Goal: Information Seeking & Learning: Learn about a topic

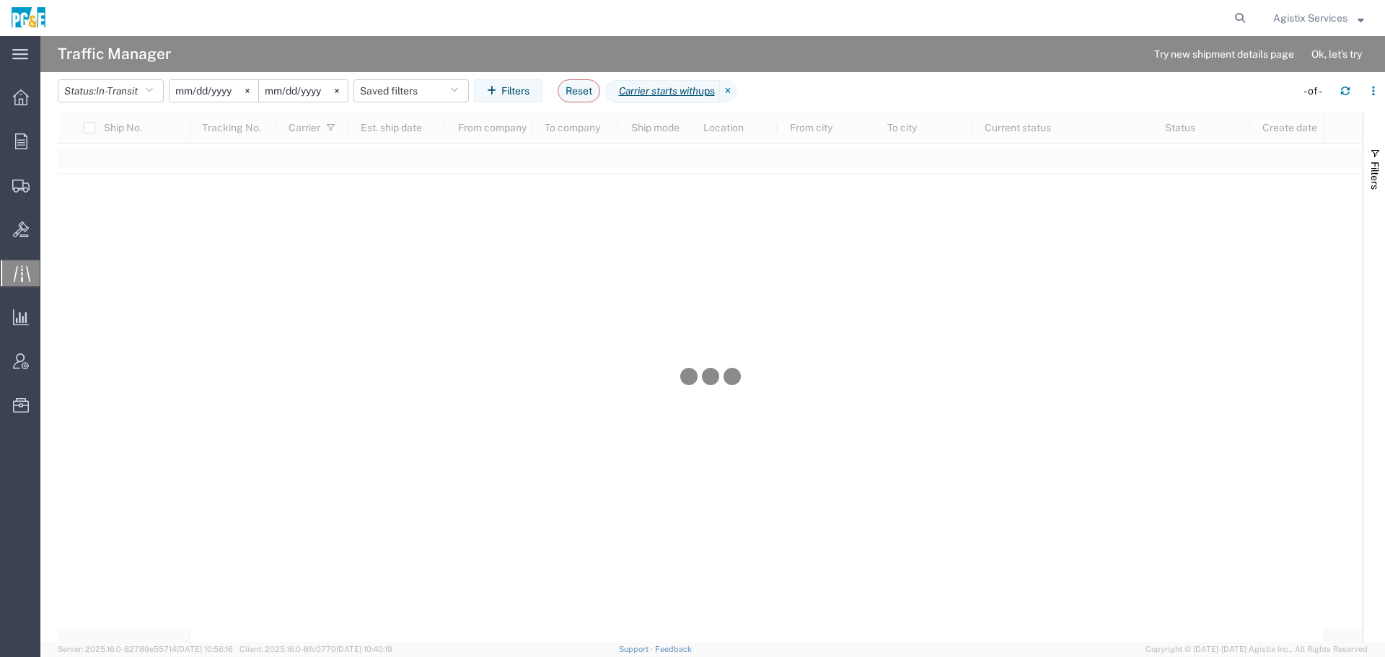
click at [1351, 21] on span "Agistix Services" at bounding box center [1319, 18] width 91 height 16
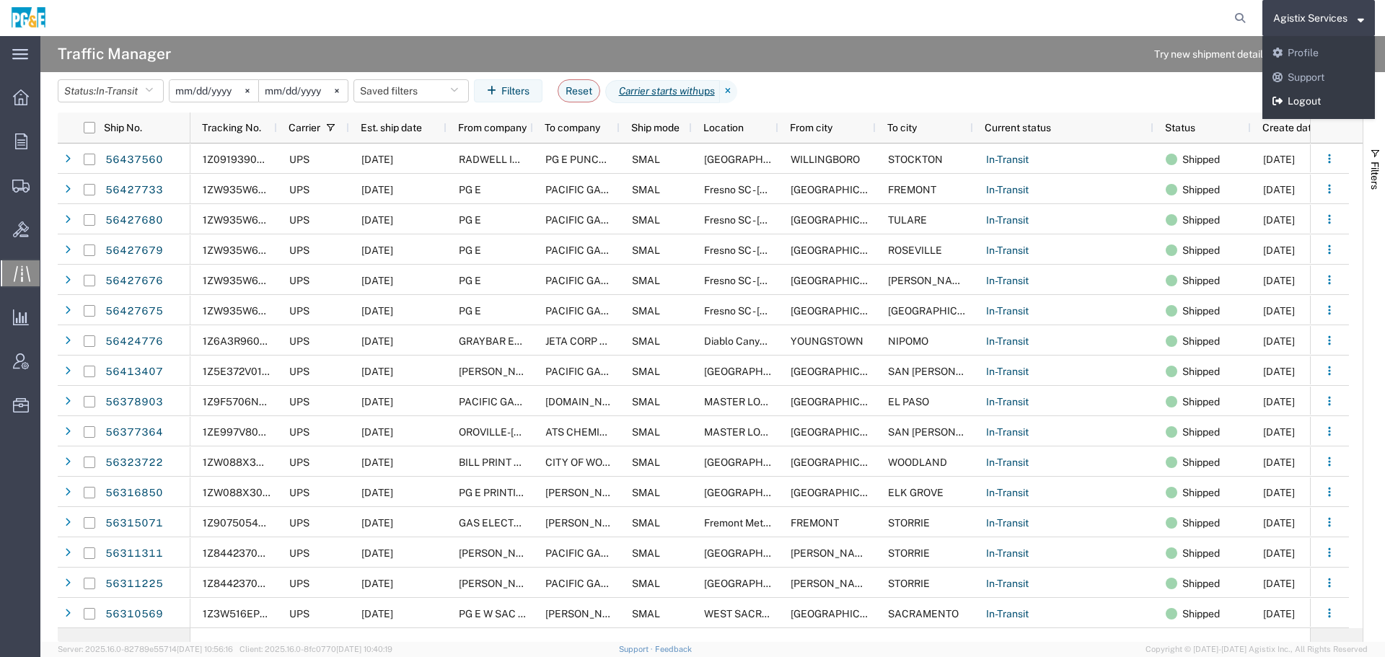
click at [1324, 107] on link "Logout" at bounding box center [1319, 101] width 113 height 25
click at [1297, 103] on div "Status: In-Transit All Arrive at Delivery Location Arrive at Pick-Up Location A…" at bounding box center [722, 95] width 1328 height 33
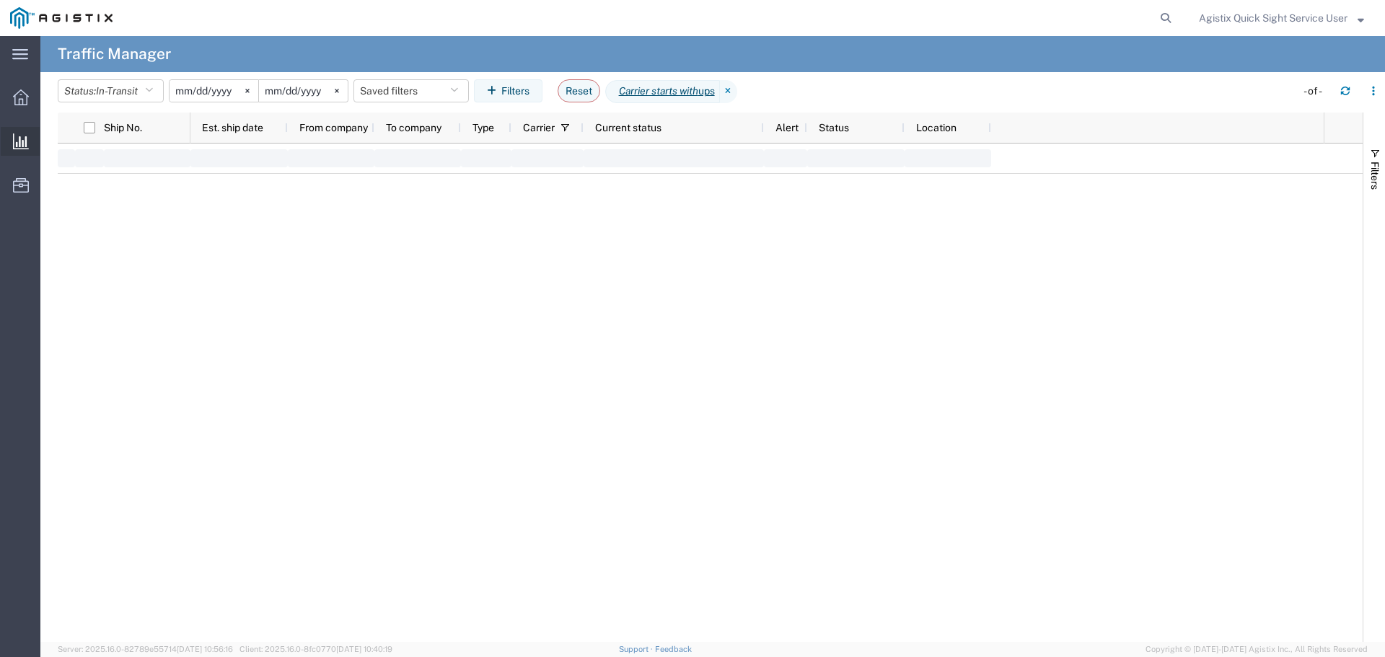
click at [0, 0] on span "Analyses" at bounding box center [0, 0] width 0 height 0
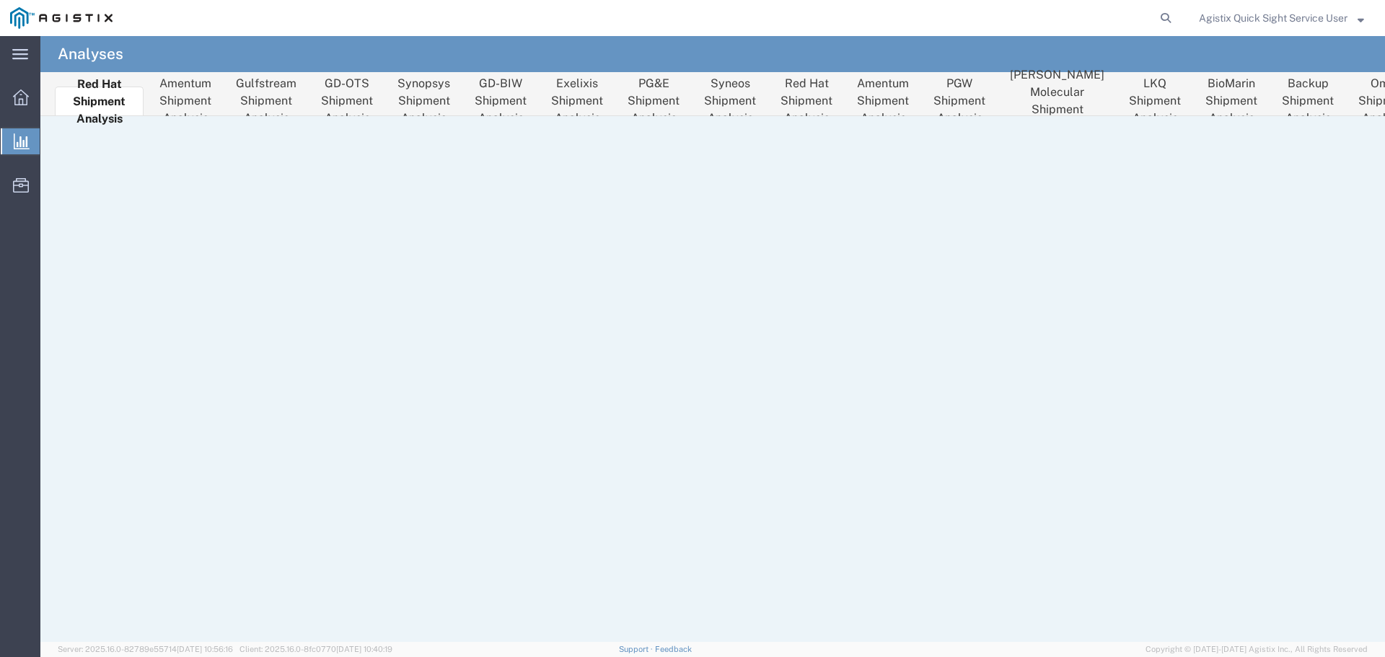
click at [1042, 87] on li "[PERSON_NAME] Molecular Shipment Analysis" at bounding box center [1058, 101] width 112 height 29
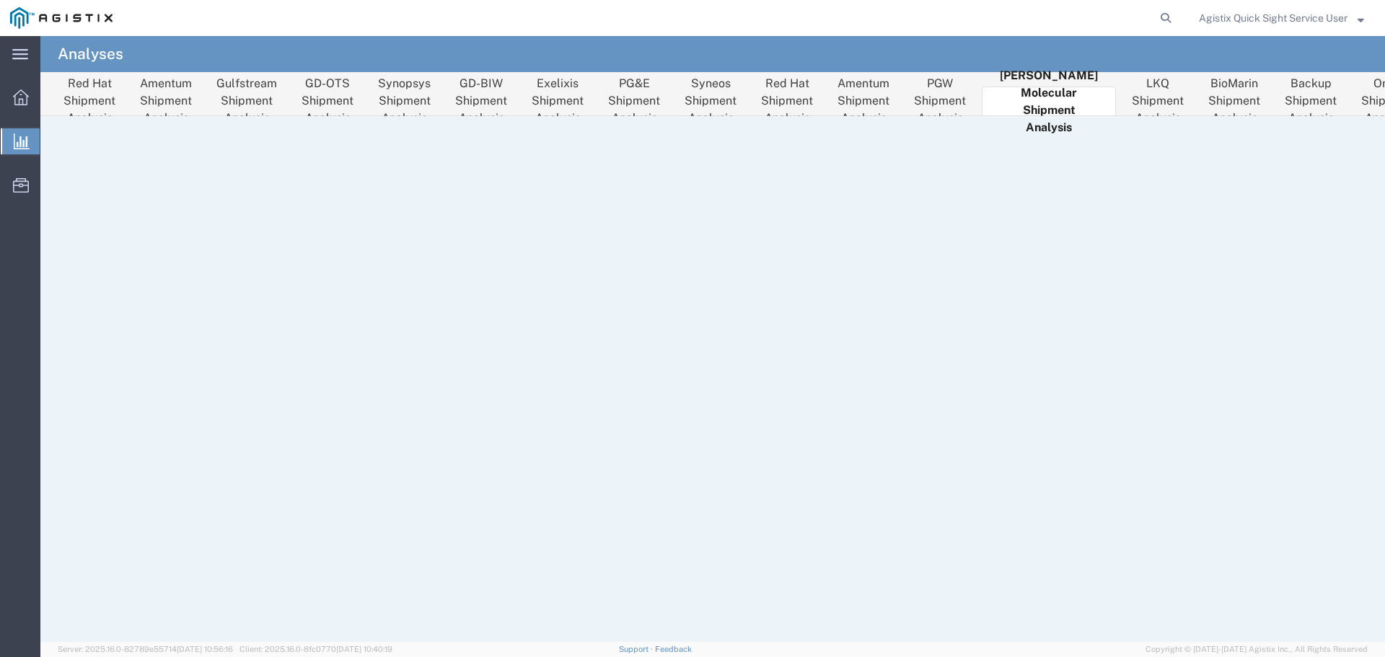
click at [815, 89] on li "Red Hat Shipment Analysis" at bounding box center [787, 101] width 69 height 29
click at [85, 90] on li "Red Hat Shipment Analysis" at bounding box center [89, 101] width 69 height 29
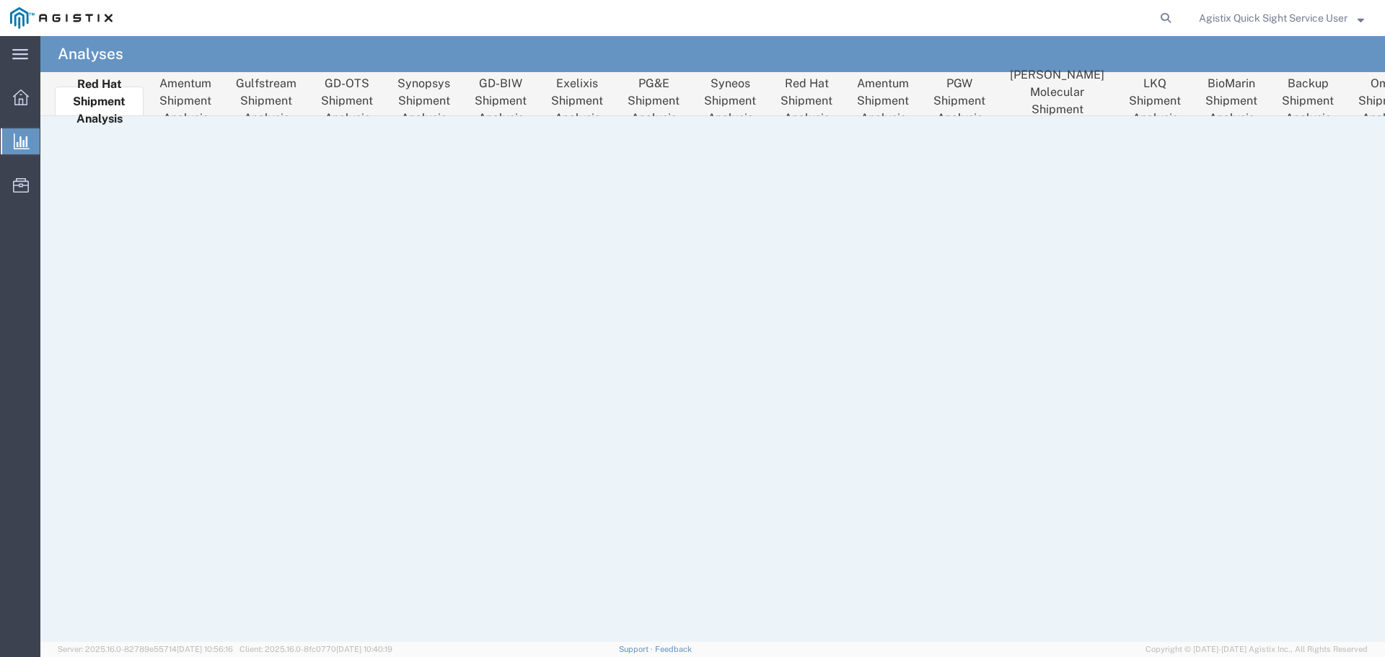
click at [808, 90] on li "Red Hat Shipment Analysis" at bounding box center [806, 101] width 69 height 29
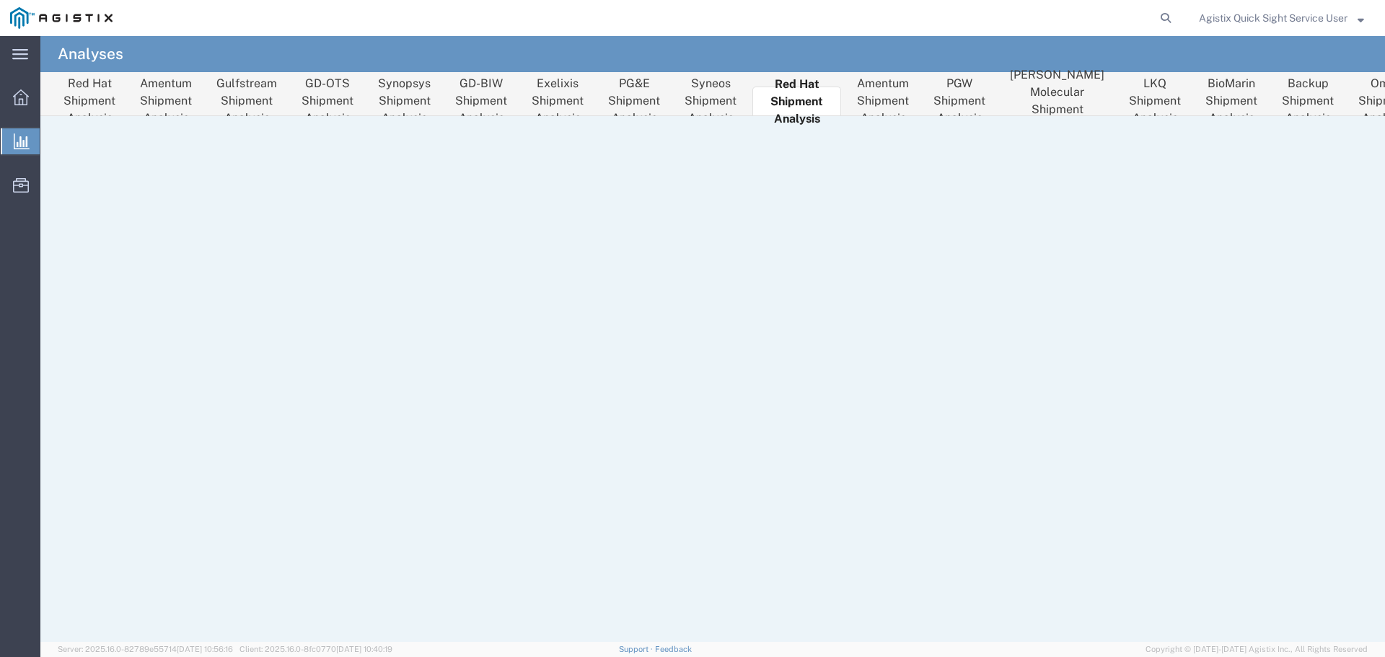
click at [83, 100] on li "Red Hat Shipment Analysis" at bounding box center [89, 101] width 69 height 29
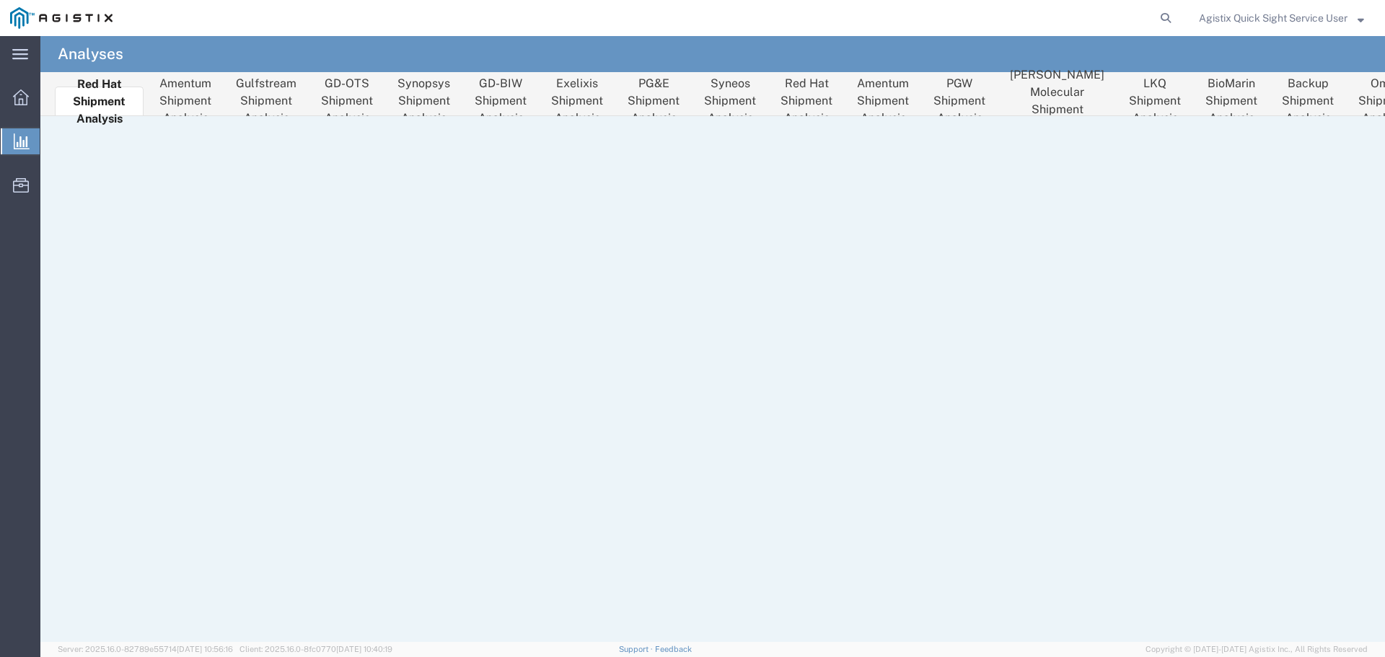
click at [185, 92] on li "Amentum Shipment Analysis" at bounding box center [185, 101] width 69 height 29
click at [869, 87] on li "Amentum Shipment Analysis" at bounding box center [884, 101] width 69 height 29
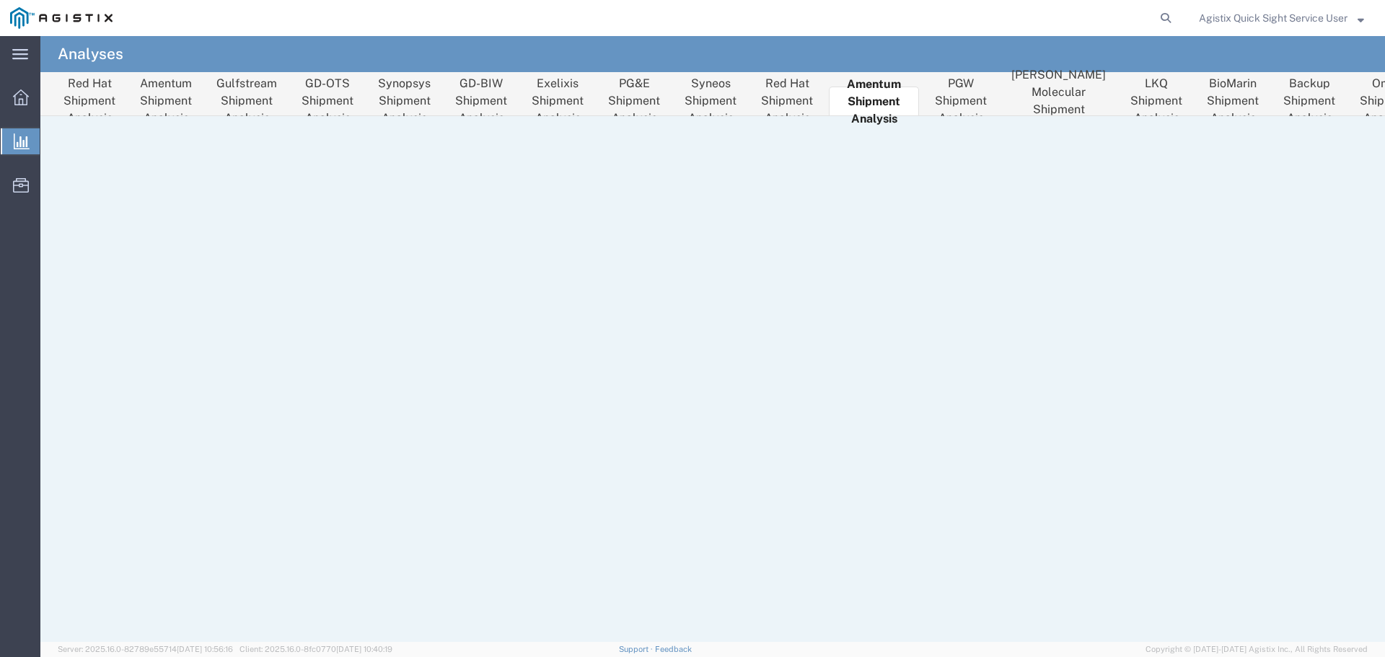
click at [157, 97] on li "Amentum Shipment Analysis" at bounding box center [165, 101] width 69 height 29
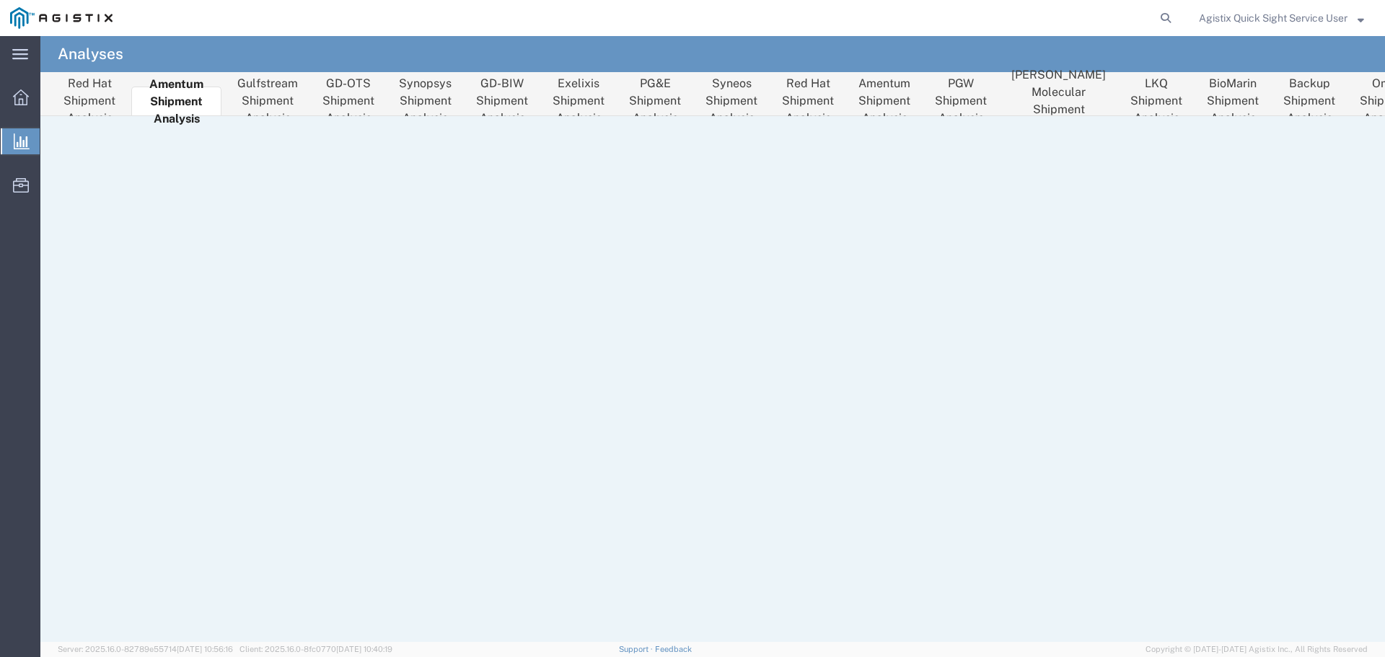
click at [864, 87] on li "Amentum Shipment Analysis" at bounding box center [884, 101] width 69 height 29
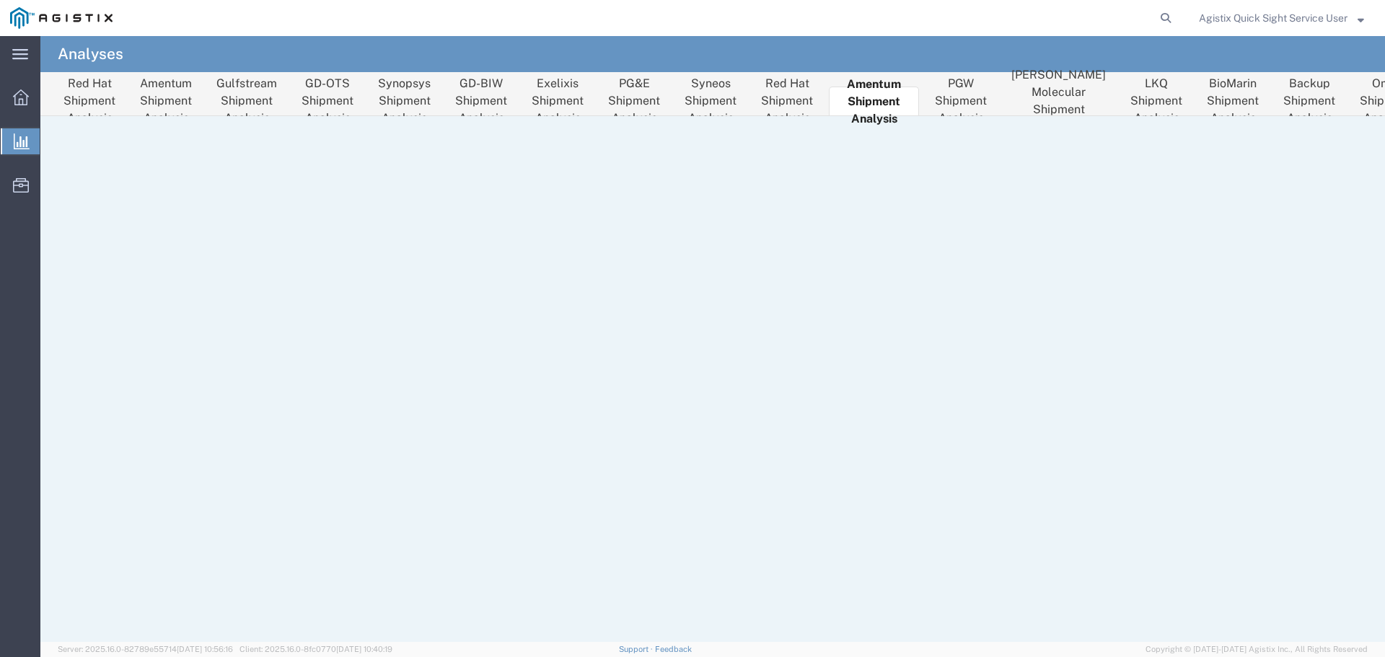
click at [178, 87] on li "Amentum Shipment Analysis" at bounding box center [165, 101] width 69 height 29
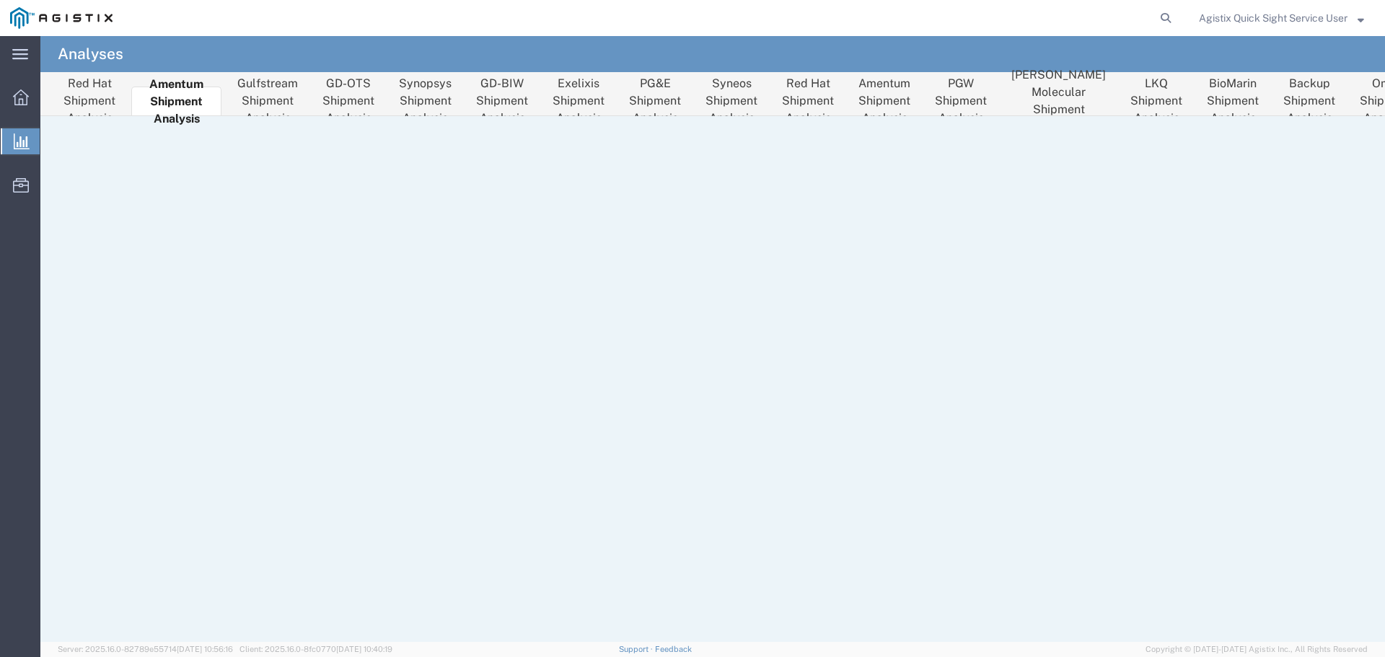
click at [875, 92] on li "Amentum Shipment Analysis" at bounding box center [884, 101] width 69 height 29
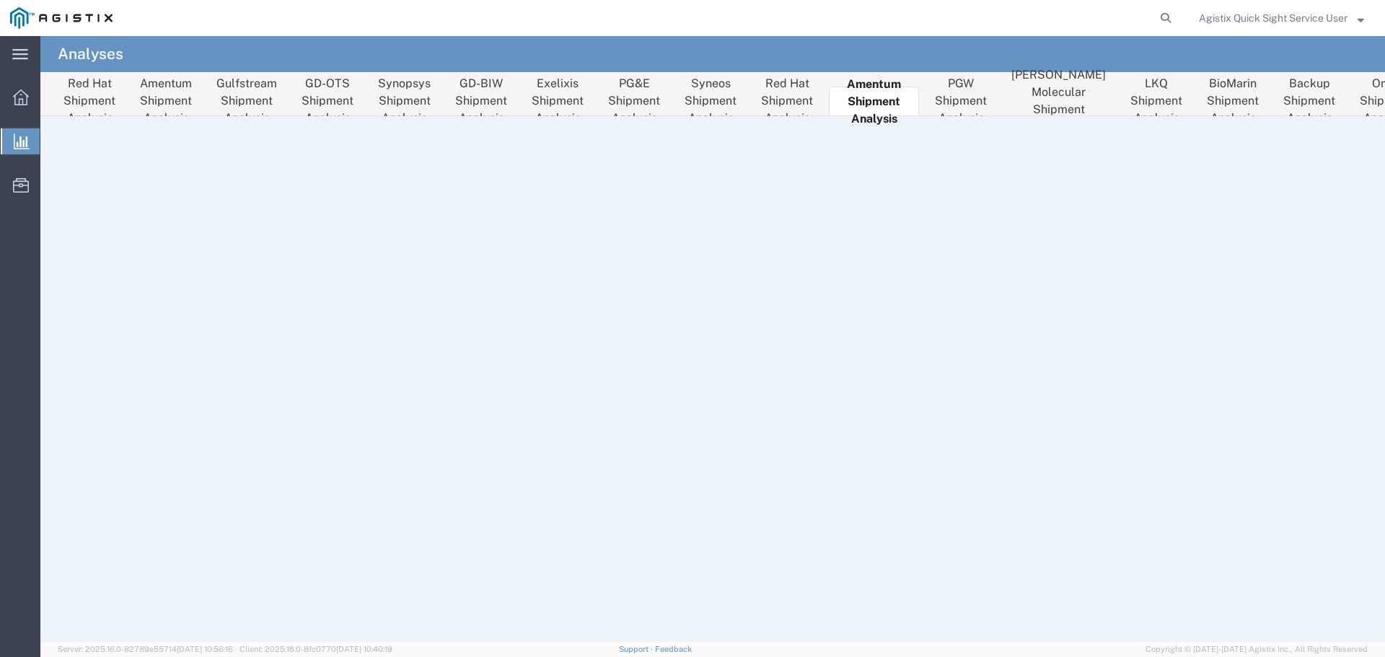
click at [148, 87] on li "Amentum Shipment Analysis" at bounding box center [165, 101] width 69 height 29
